Goal: Check status

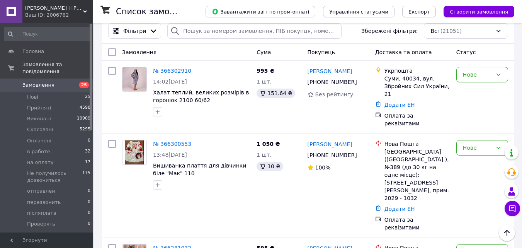
scroll to position [77, 0]
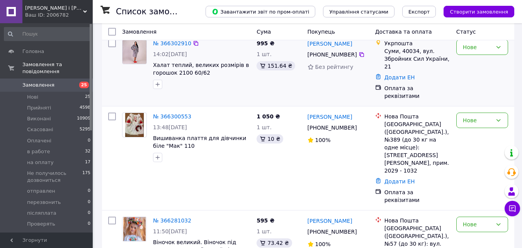
scroll to position [116, 0]
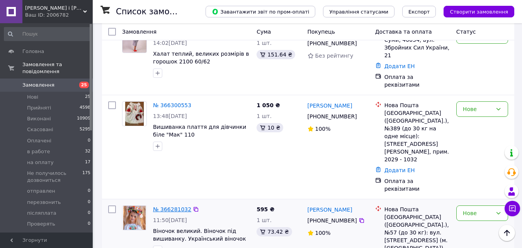
click at [164, 206] on link "№ 366281032" at bounding box center [172, 209] width 38 height 6
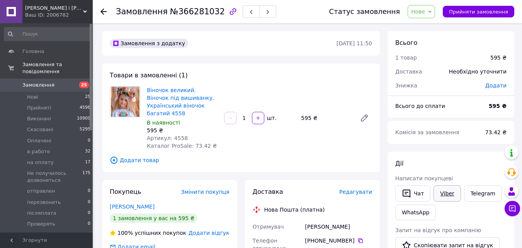
click at [443, 193] on link "Viber" at bounding box center [447, 193] width 27 height 16
